Goal: Navigation & Orientation: Find specific page/section

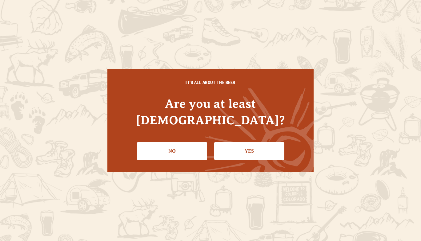
click at [244, 152] on link "Yes" at bounding box center [249, 151] width 70 height 18
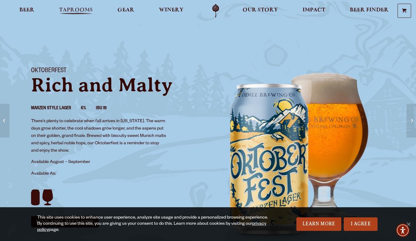
click at [70, 11] on span "Taprooms" at bounding box center [76, 10] width 34 height 5
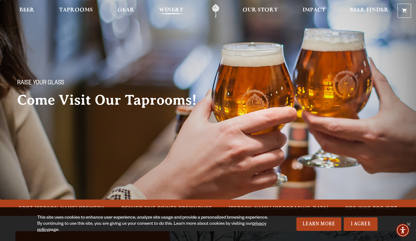
click at [173, 13] on span "Winery" at bounding box center [171, 10] width 25 height 5
